Goal: Find specific page/section: Find specific page/section

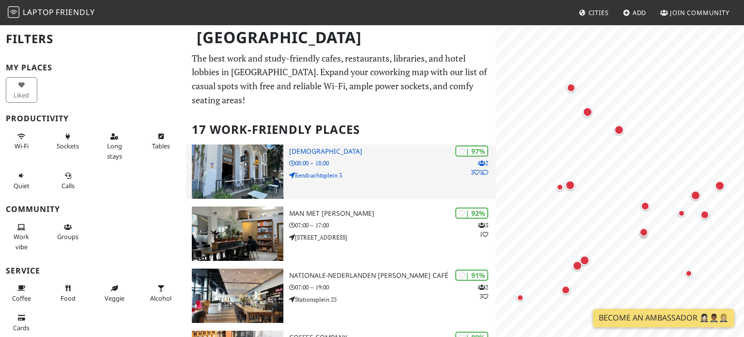
click at [334, 163] on p "08:00 – 18:00" at bounding box center [392, 162] width 207 height 9
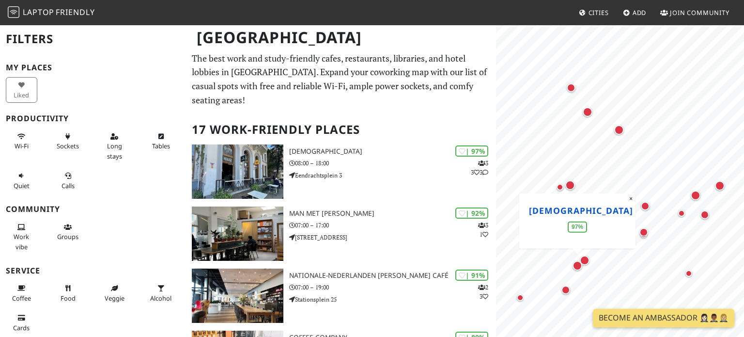
click at [561, 209] on link "[DEMOGRAPHIC_DATA]" at bounding box center [581, 210] width 104 height 12
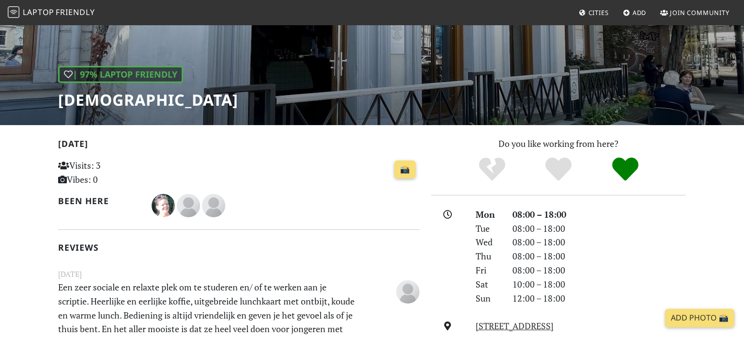
click at [126, 105] on h1 "[DEMOGRAPHIC_DATA]" at bounding box center [148, 100] width 180 height 18
